Goal: Information Seeking & Learning: Learn about a topic

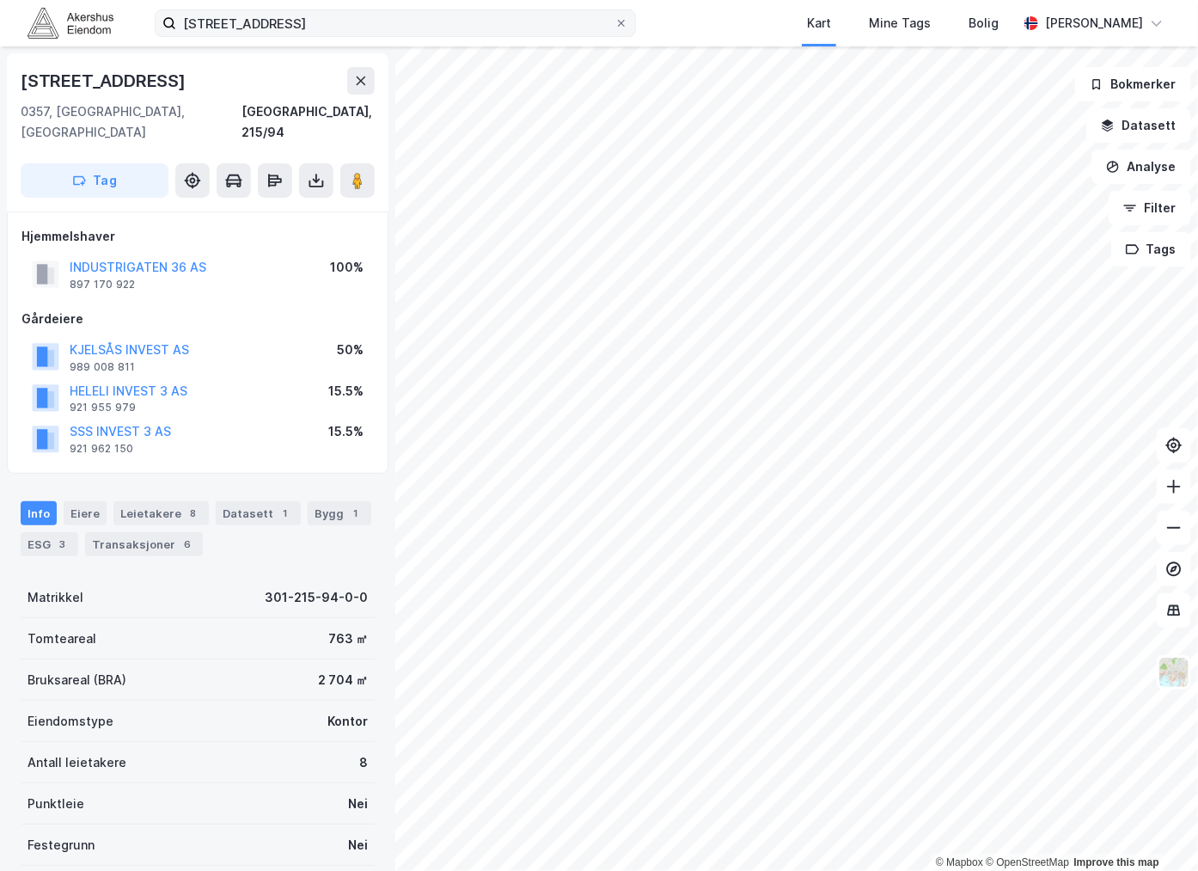
scroll to position [120, 0]
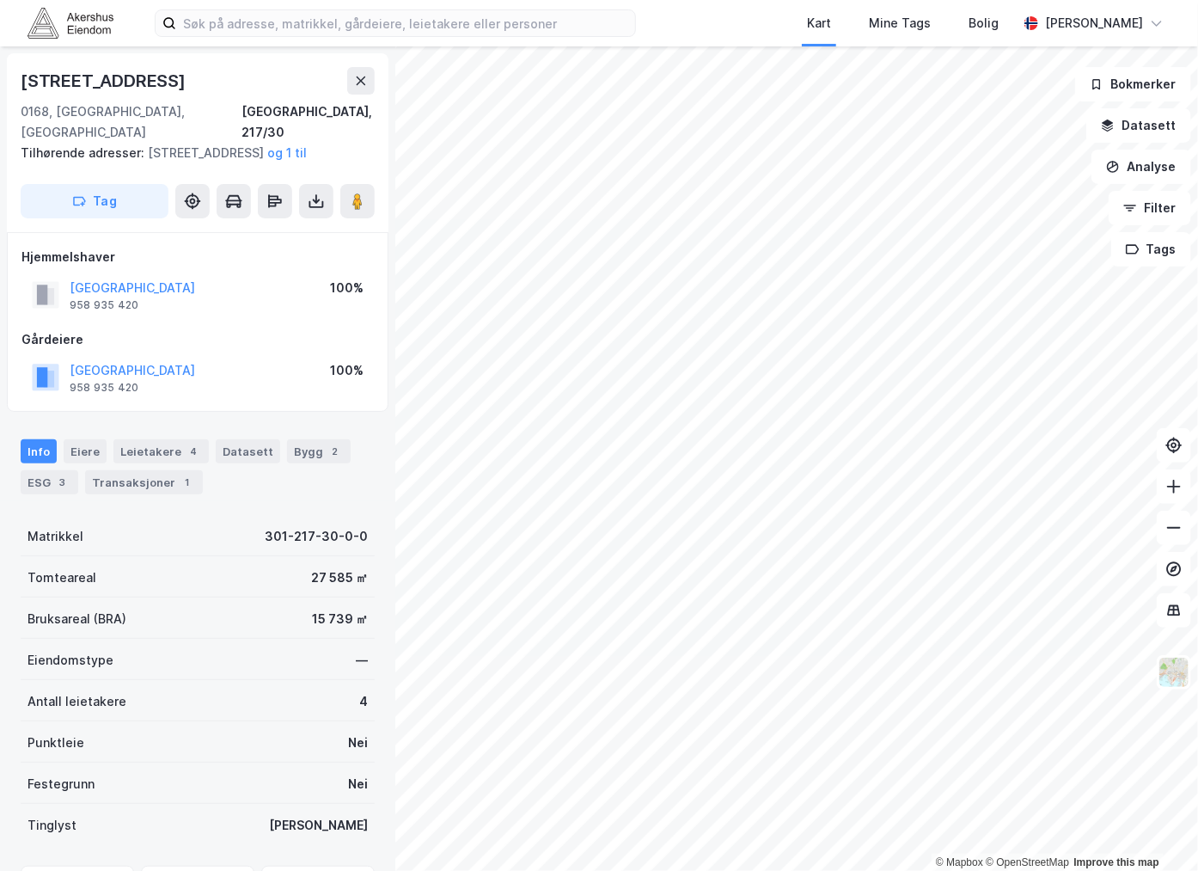
click at [122, 252] on div "Hjemmelshaver" at bounding box center [197, 257] width 352 height 21
